Goal: Task Accomplishment & Management: Complete application form

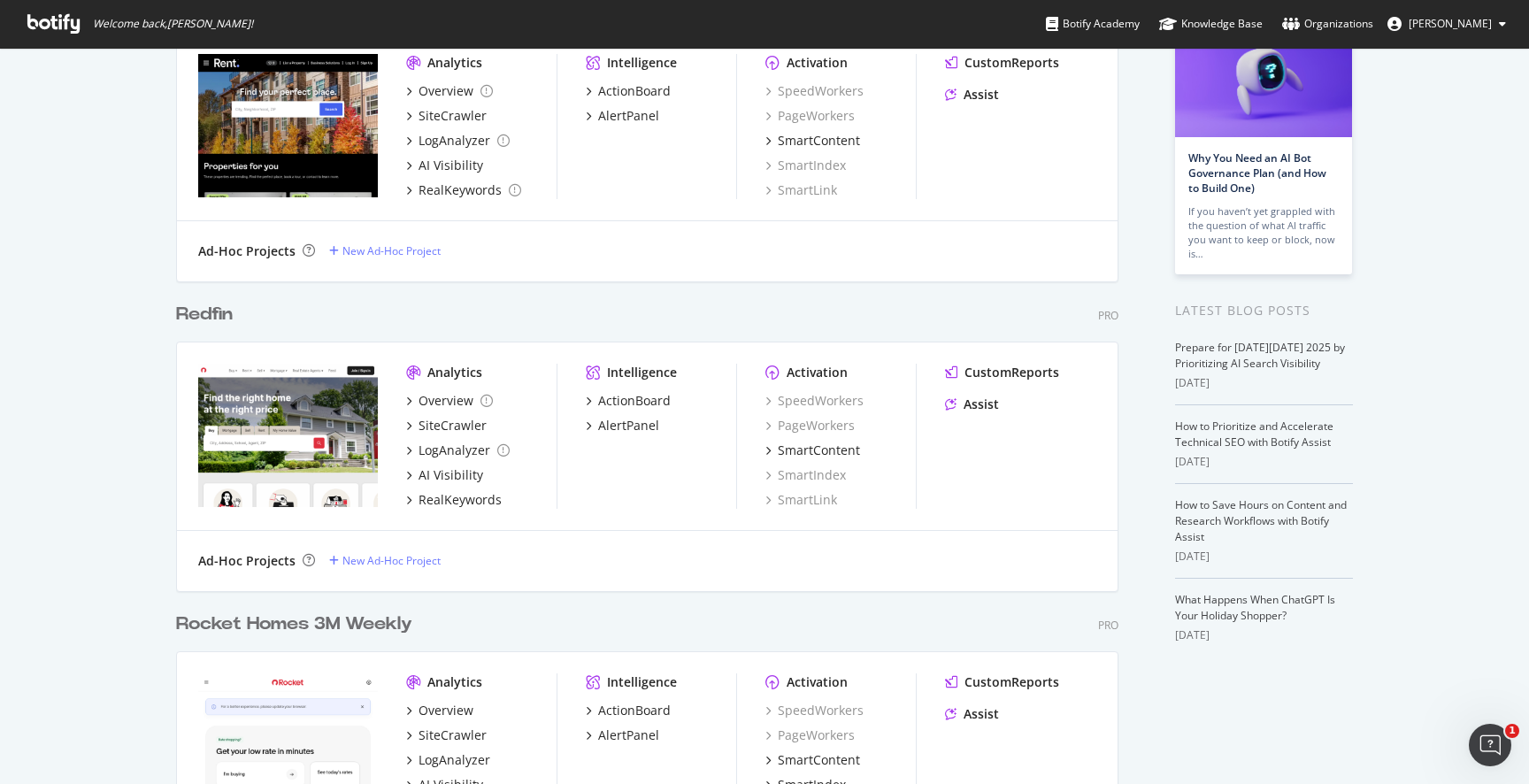
scroll to position [190, 0]
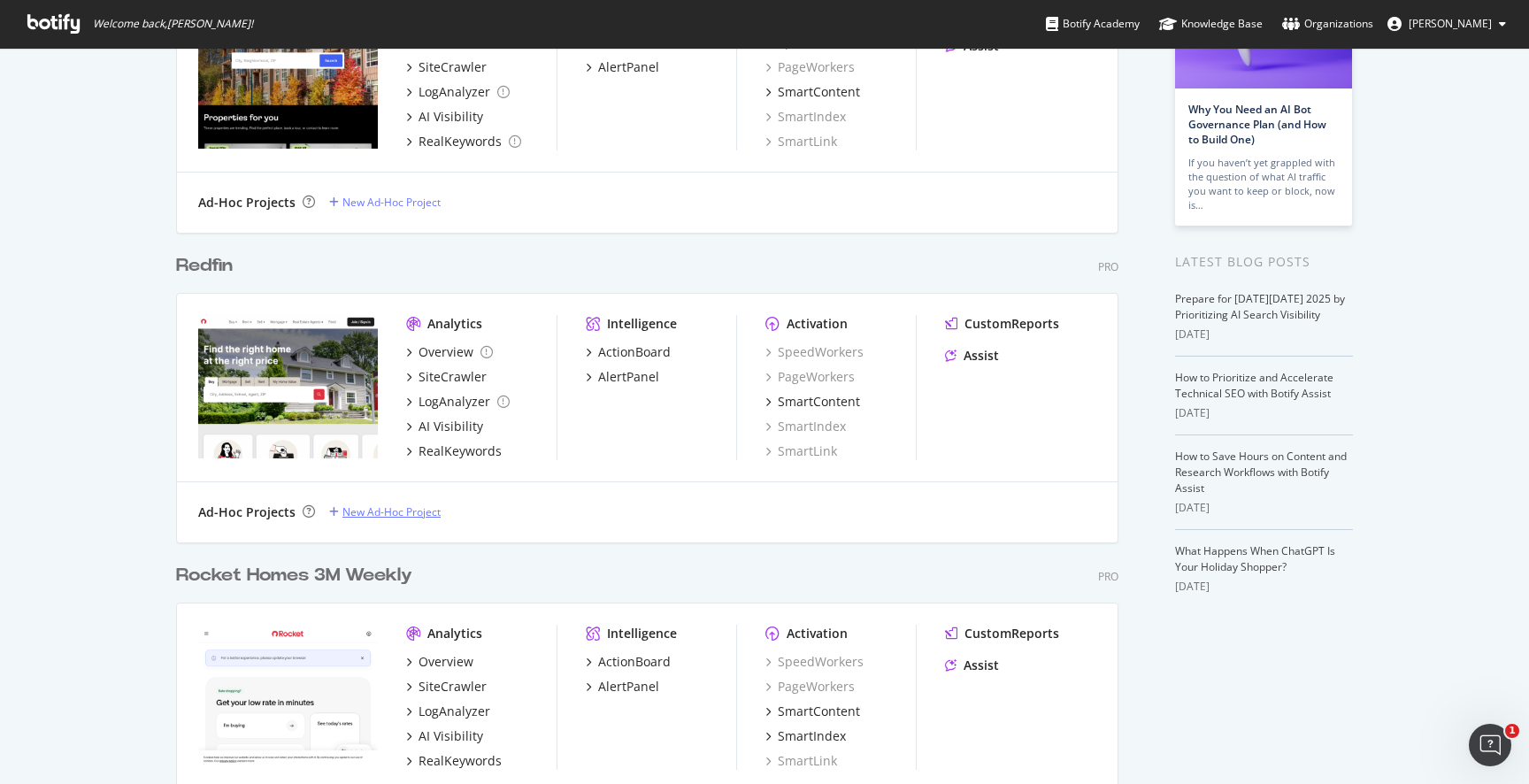
click at [382, 508] on div "New Ad-Hoc Project" at bounding box center [391, 511] width 98 height 15
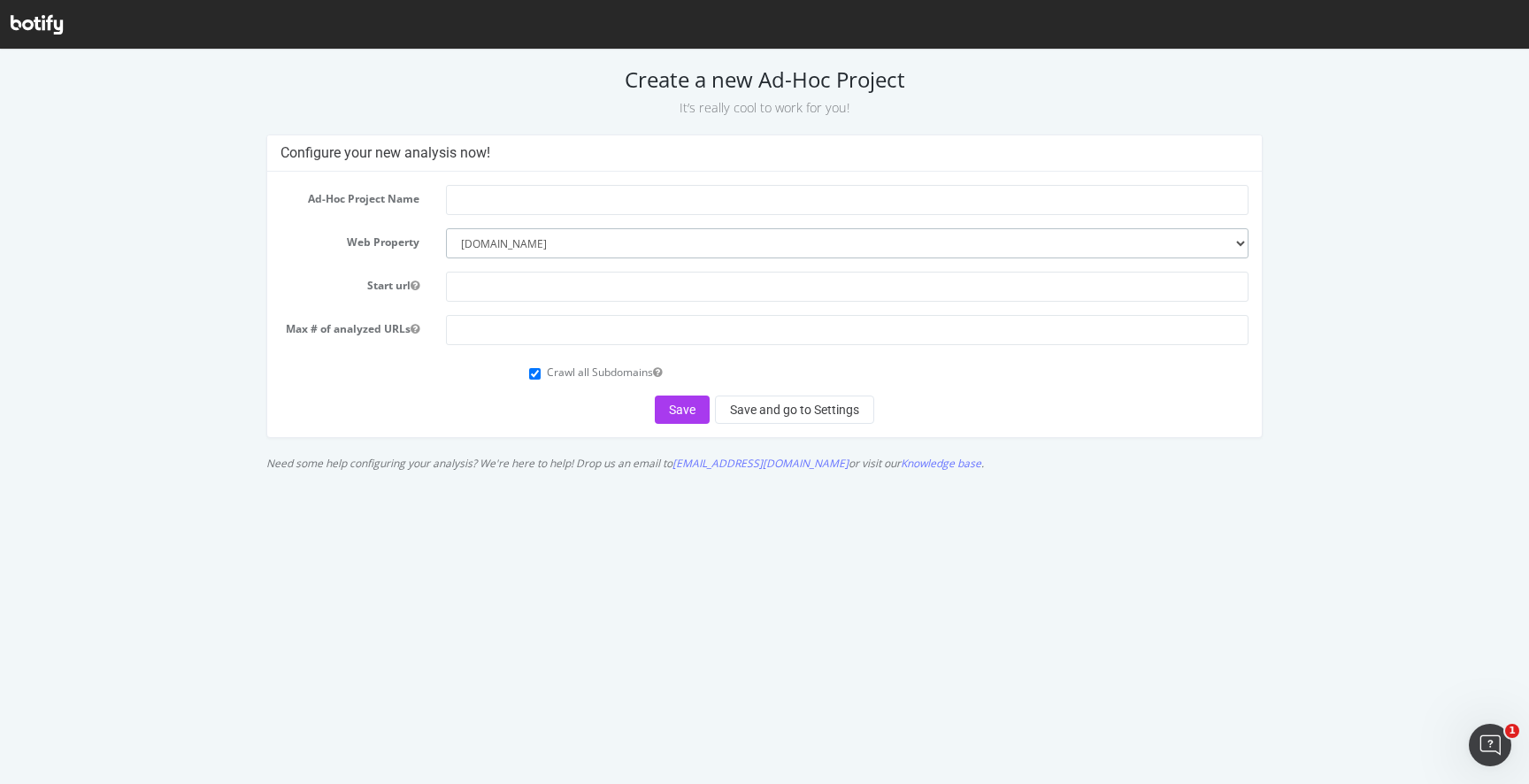
click at [559, 245] on select "--------- [DOMAIN_NAME] [DOMAIN_NAME] [DOMAIN_NAME] [DOMAIN_NAME]" at bounding box center [847, 243] width 803 height 30
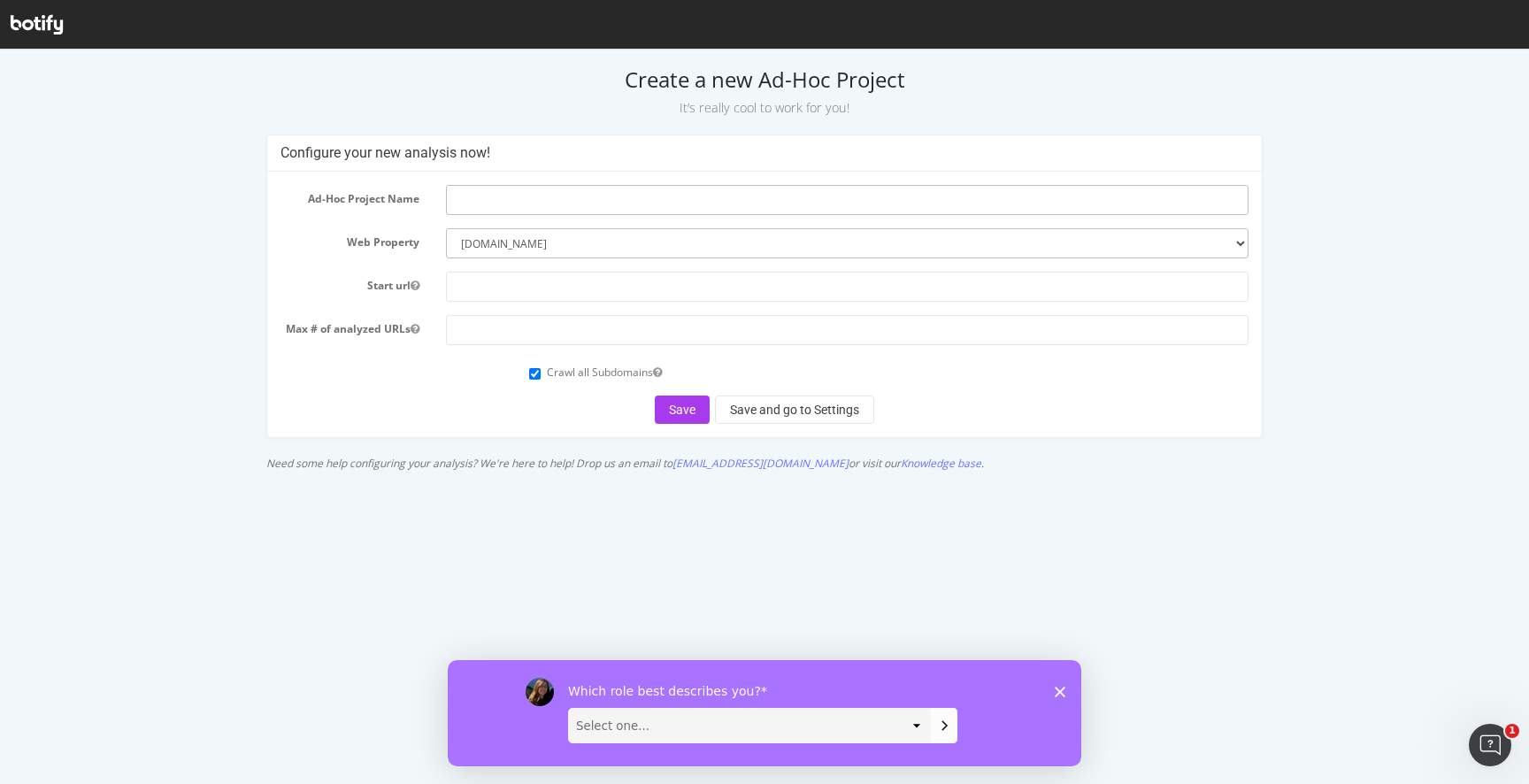
click at [550, 197] on input "text" at bounding box center [847, 200] width 803 height 30
type input "S"
type input "T"
type input "p"
type input "Pre-prod testing"
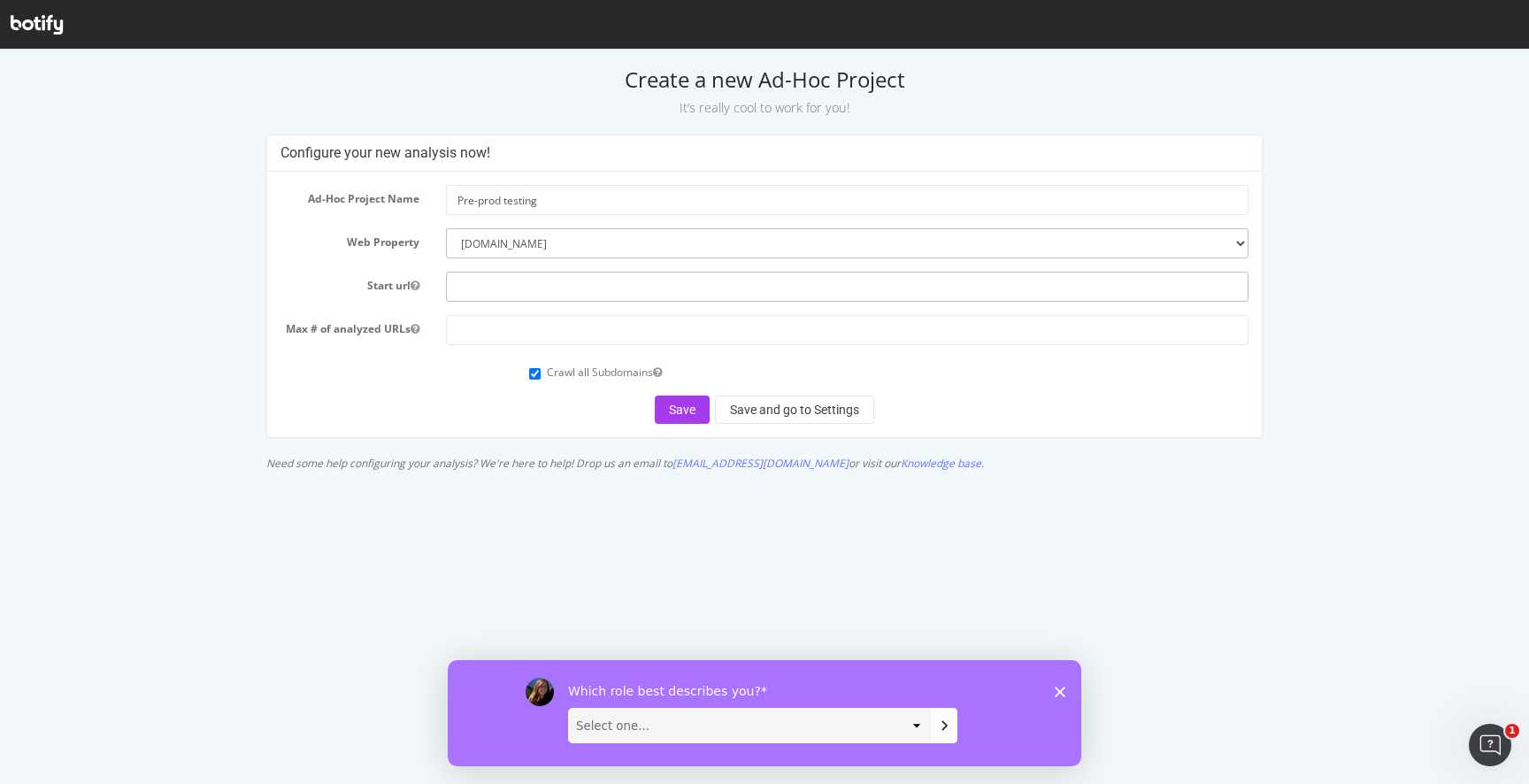
click at [463, 282] on input "text" at bounding box center [847, 286] width 803 height 30
click at [510, 242] on select "--------- [DOMAIN_NAME] [DOMAIN_NAME] [DOMAIN_NAME] [DOMAIN_NAME]" at bounding box center [847, 243] width 803 height 30
select select
click at [446, 228] on select "--------- [DOMAIN_NAME] [DOMAIN_NAME] [DOMAIN_NAME] [DOMAIN_NAME]" at bounding box center [847, 243] width 803 height 30
click at [463, 285] on input "text" at bounding box center [847, 286] width 803 height 30
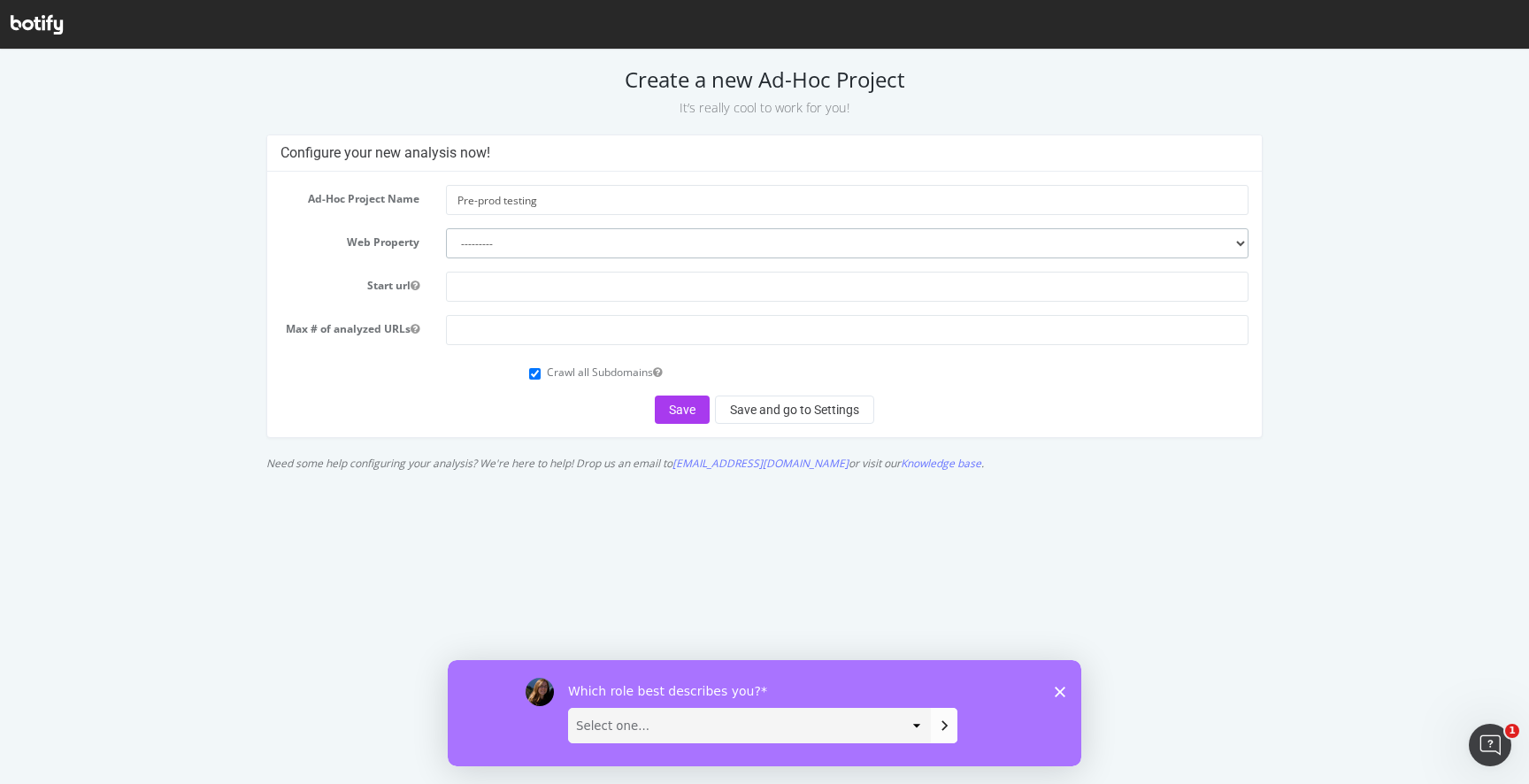
click at [478, 235] on select "--------- [DOMAIN_NAME] [DOMAIN_NAME] [DOMAIN_NAME] [DOMAIN_NAME]" at bounding box center [847, 243] width 803 height 30
click at [505, 285] on input "text" at bounding box center [847, 286] width 803 height 30
